Goal: Communication & Community: Answer question/provide support

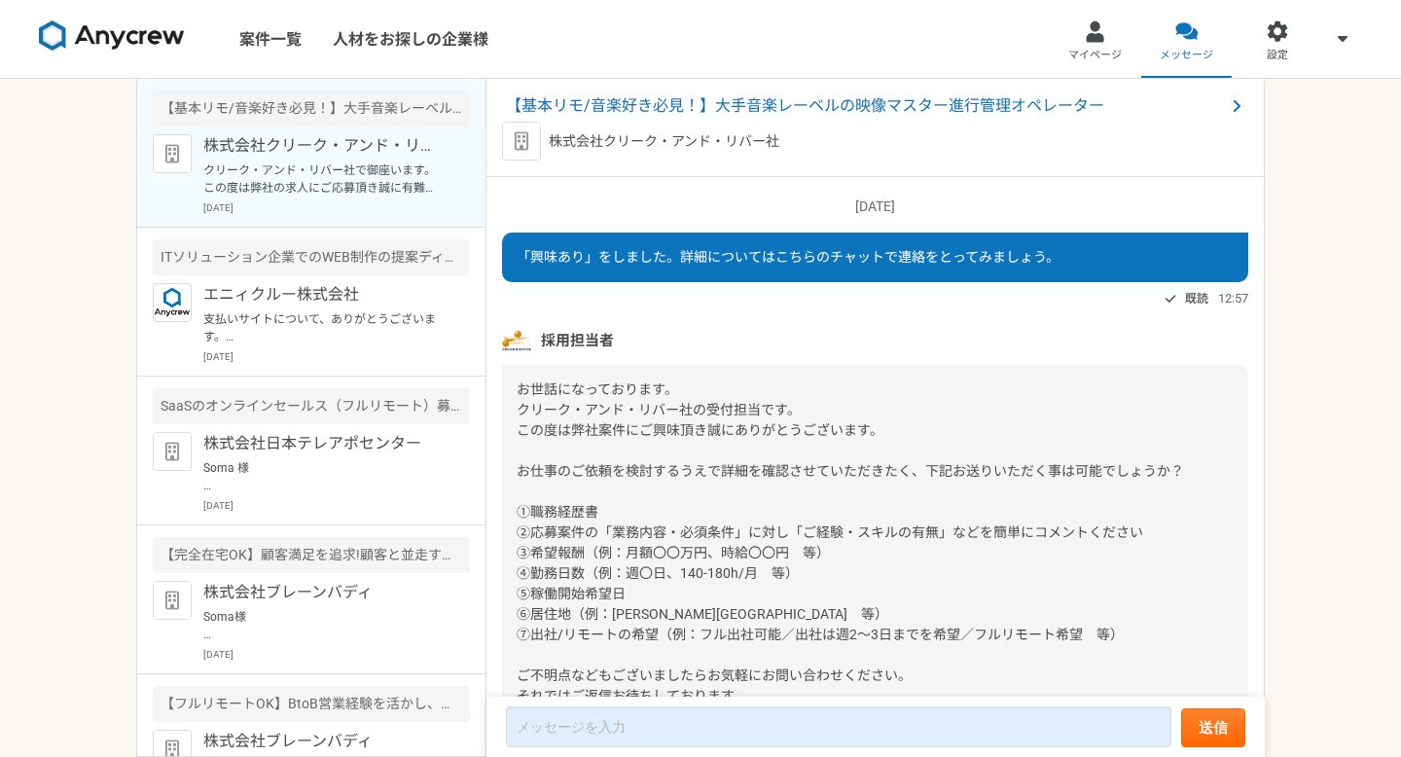
scroll to position [786, 0]
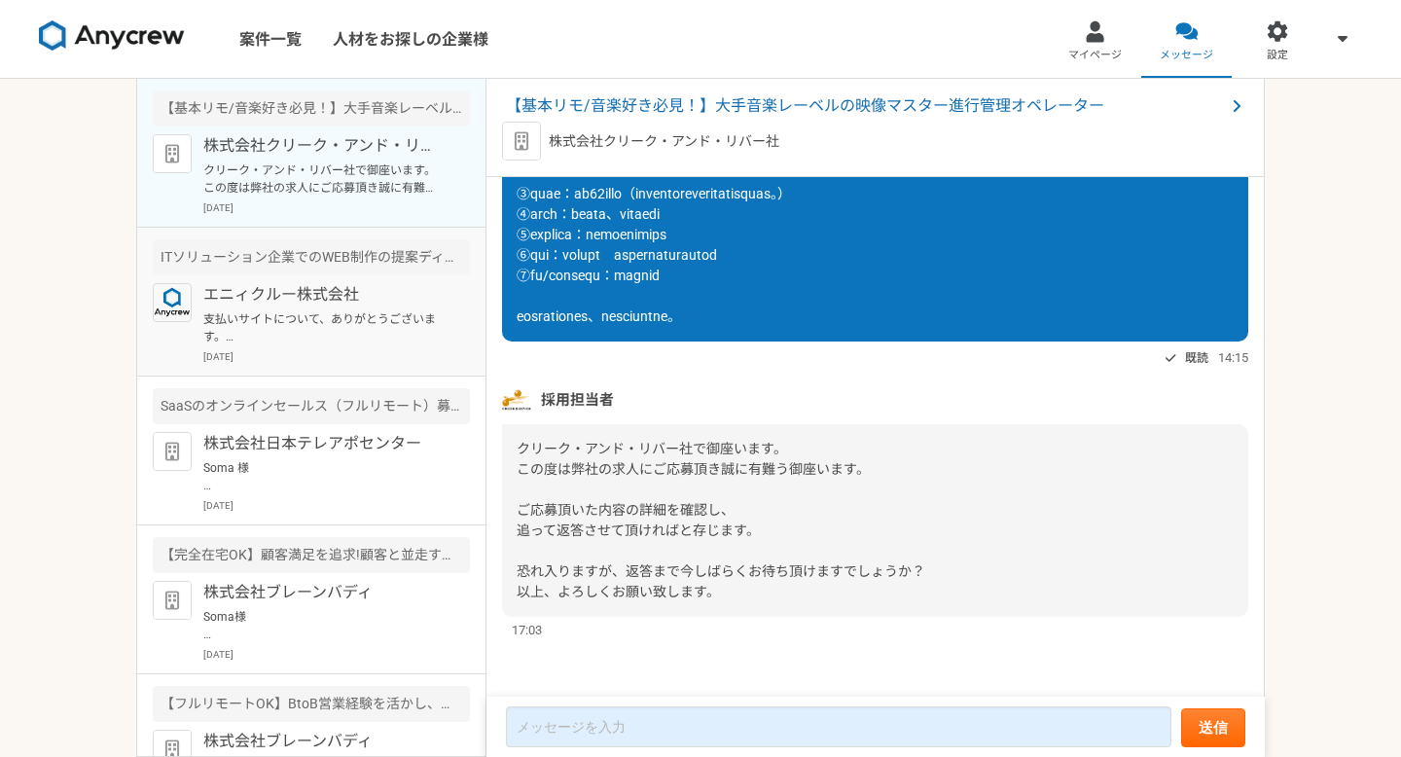
click at [398, 271] on div "ITソリューション企業でのWEB制作の提案ディレクション対応ができる人材を募集" at bounding box center [311, 257] width 317 height 36
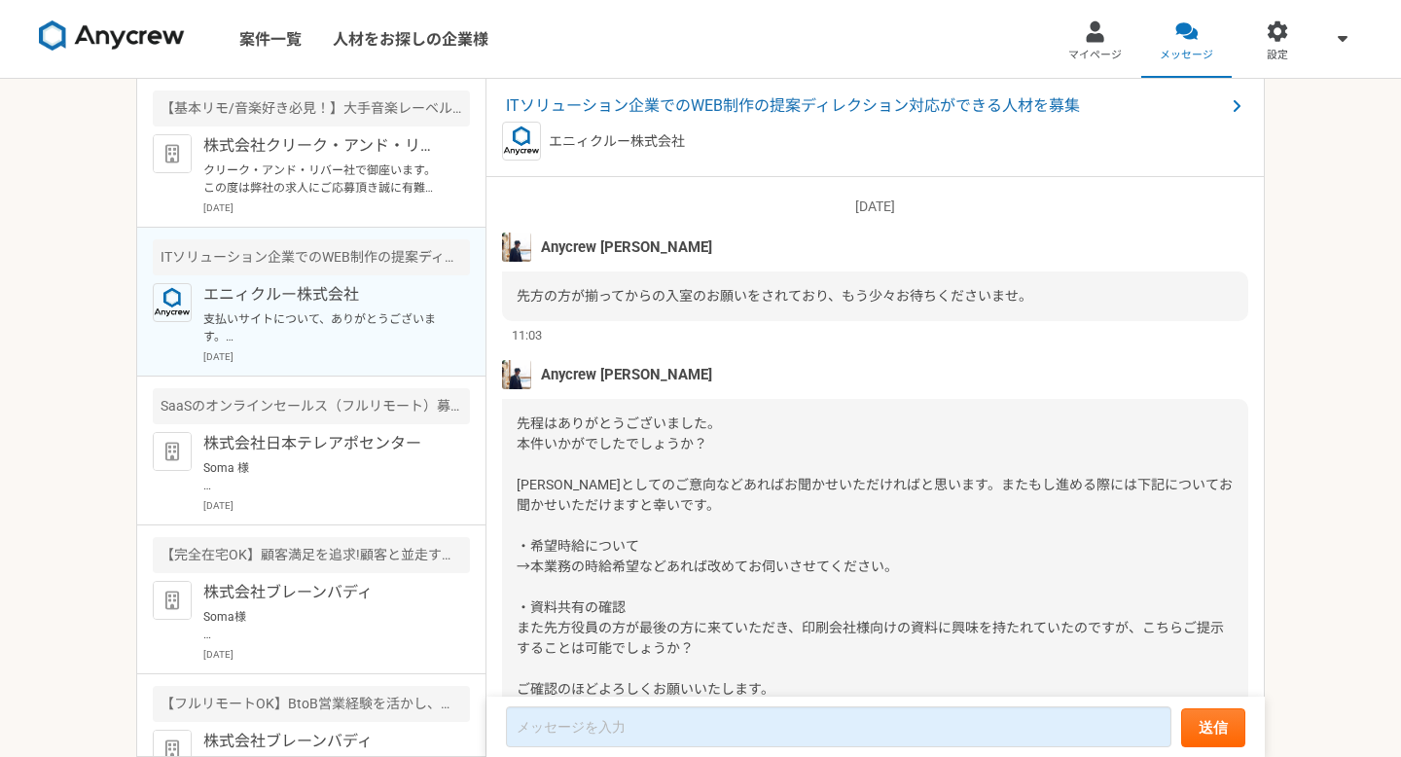
scroll to position [1661, 0]
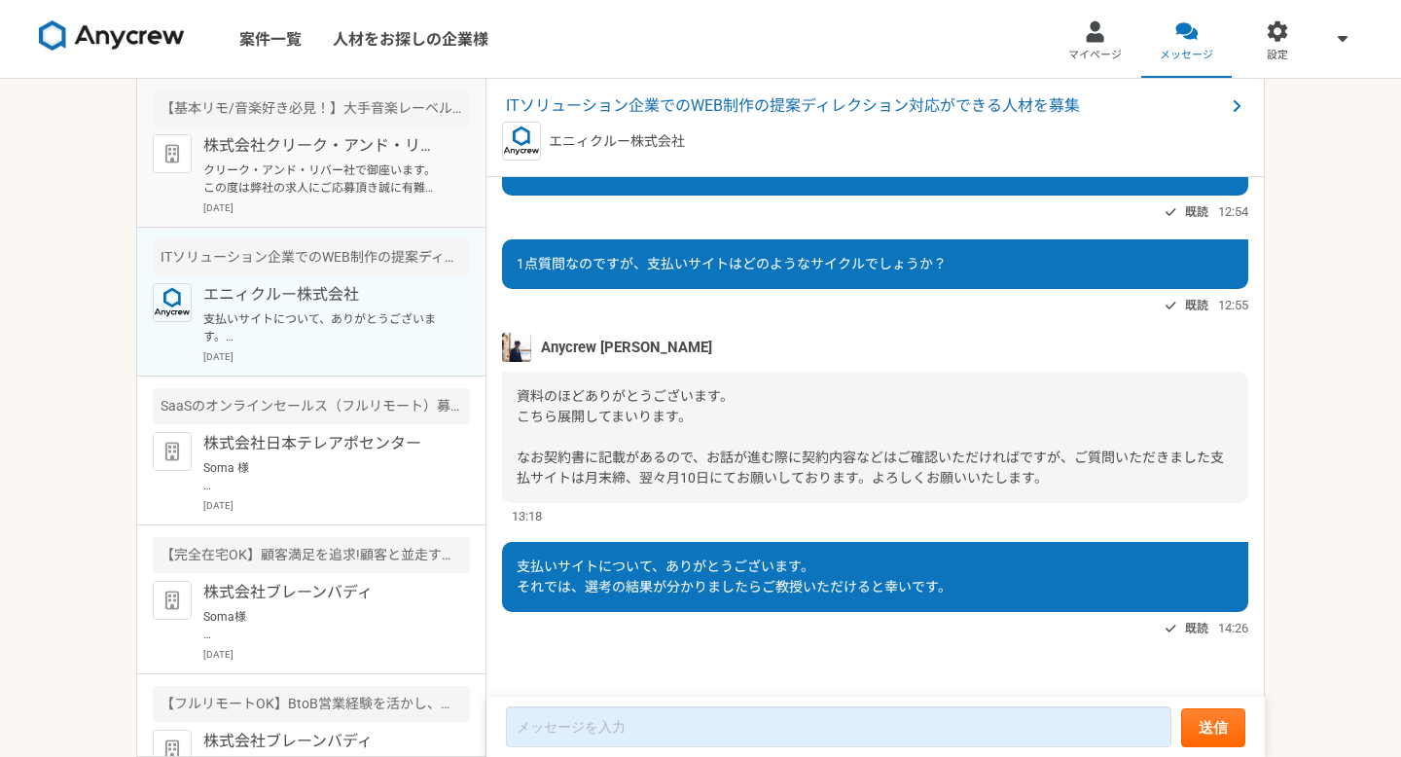
click at [347, 171] on p "クリーク・アンド・リバー社で御座います。 この度は弊社の求人にご応募頂き誠に有難う御座います。 ご応募頂いた内容の詳細を確認し、 追って返答させて頂ければと存…" at bounding box center [323, 178] width 240 height 35
